Goal: Information Seeking & Learning: Learn about a topic

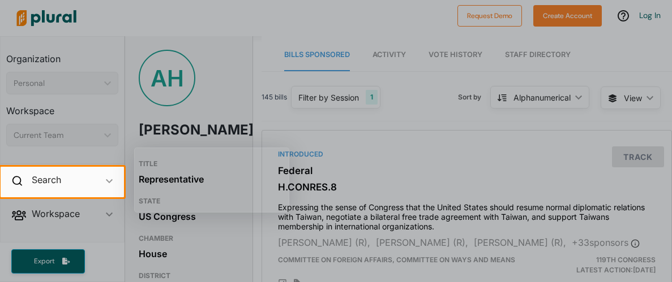
click at [214, 98] on div at bounding box center [336, 83] width 672 height 167
